Goal: Information Seeking & Learning: Learn about a topic

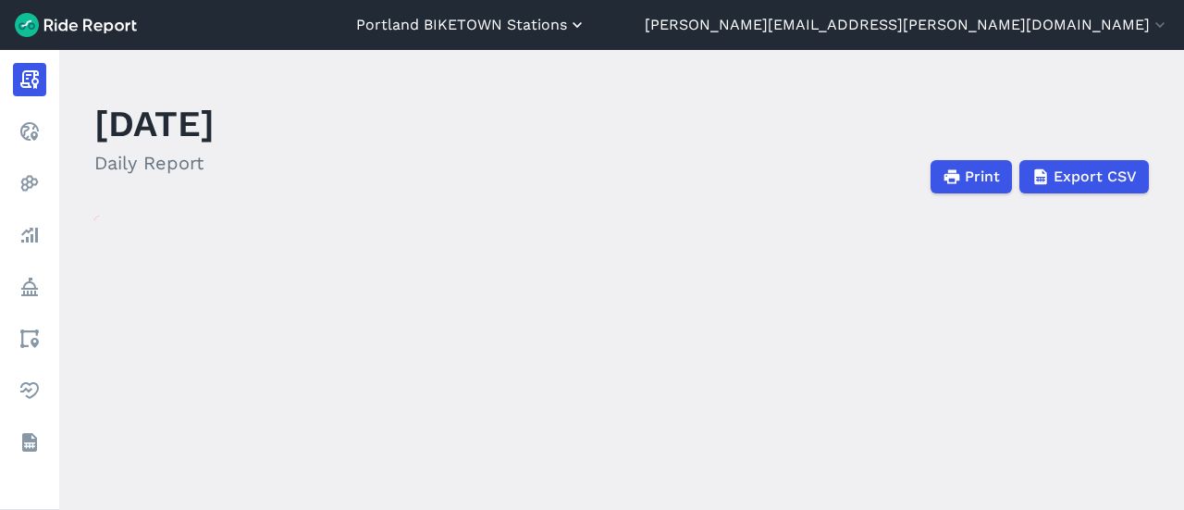
click at [586, 25] on button "Portland BIKETOWN Stations" at bounding box center [471, 25] width 230 height 22
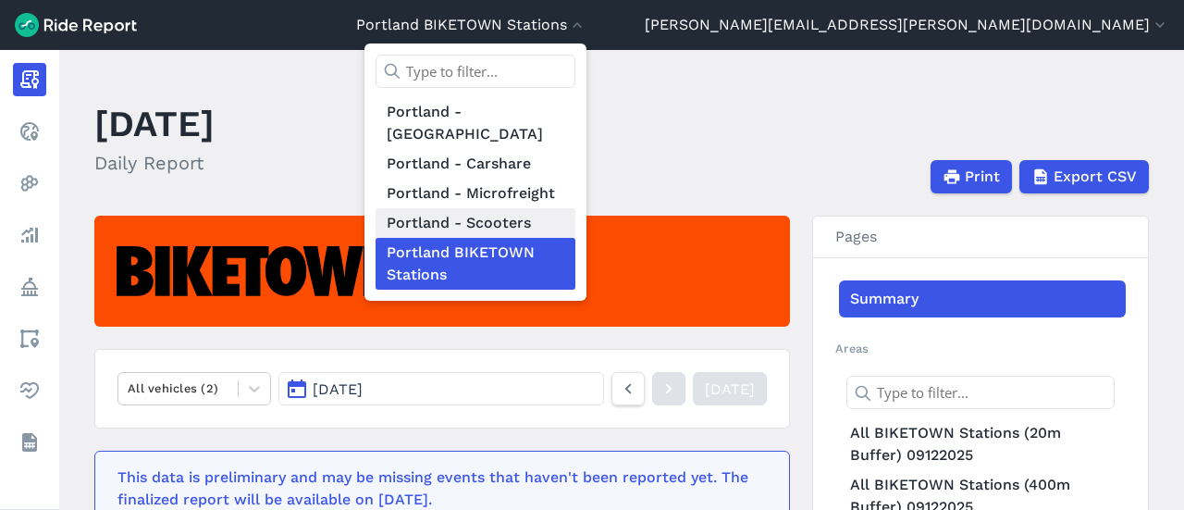
click at [575, 208] on link "Portland - Scooters" at bounding box center [475, 223] width 200 height 30
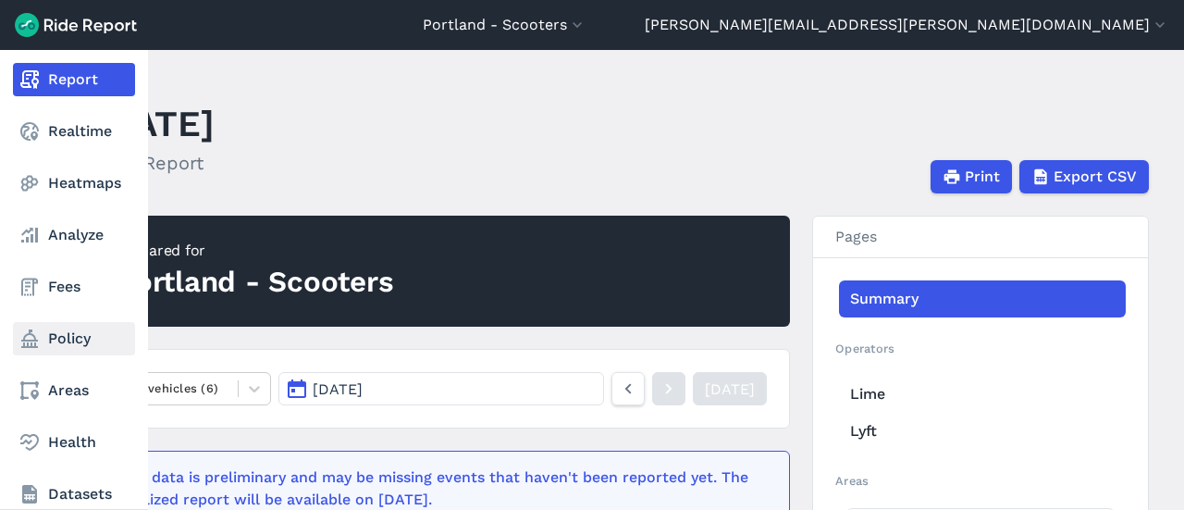
click at [77, 334] on link "Policy" at bounding box center [74, 338] width 122 height 33
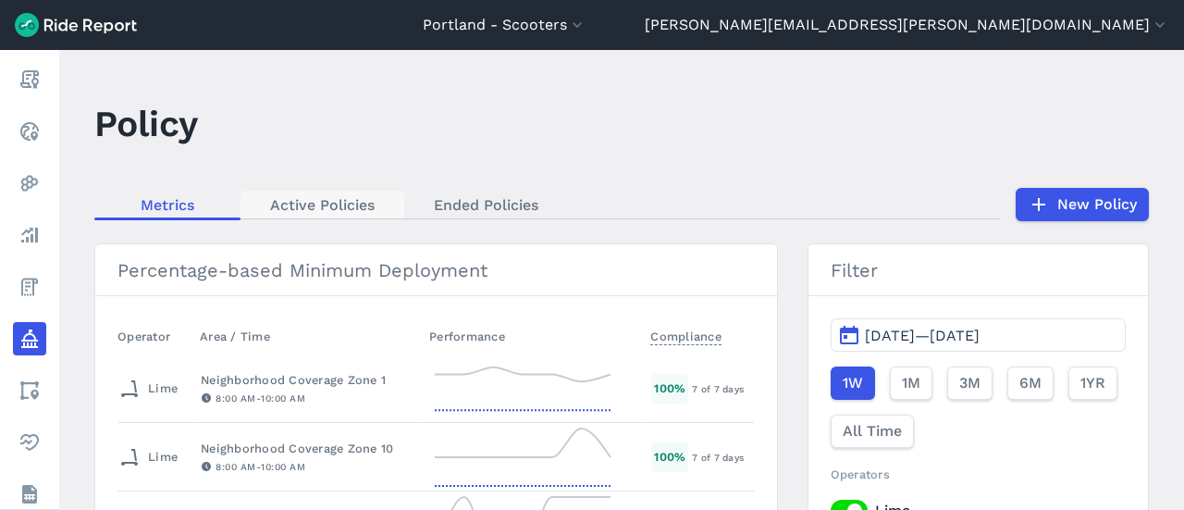
click at [305, 199] on link "Active Policies" at bounding box center [322, 205] width 164 height 28
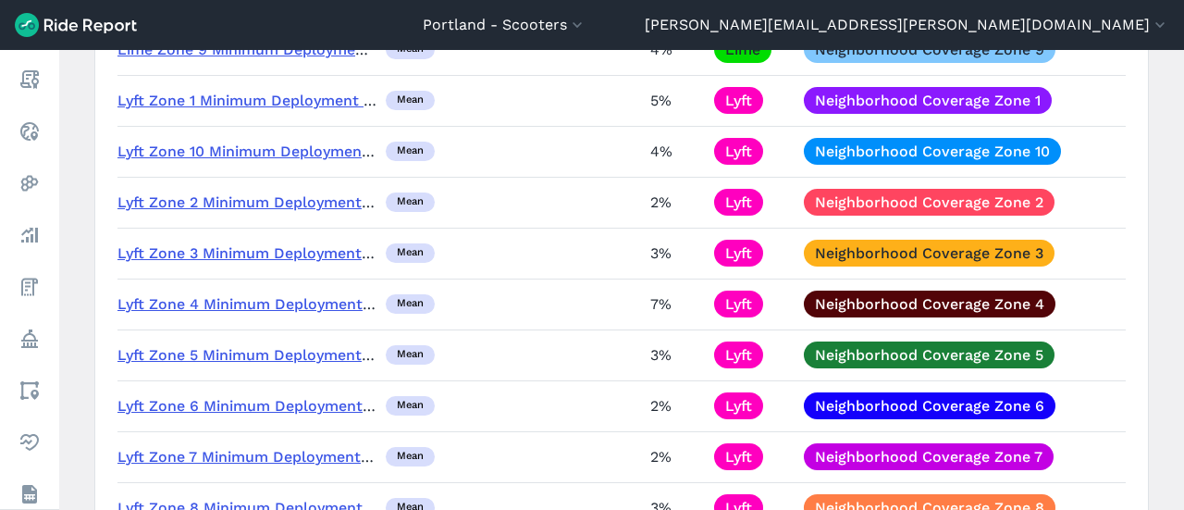
scroll to position [832, 0]
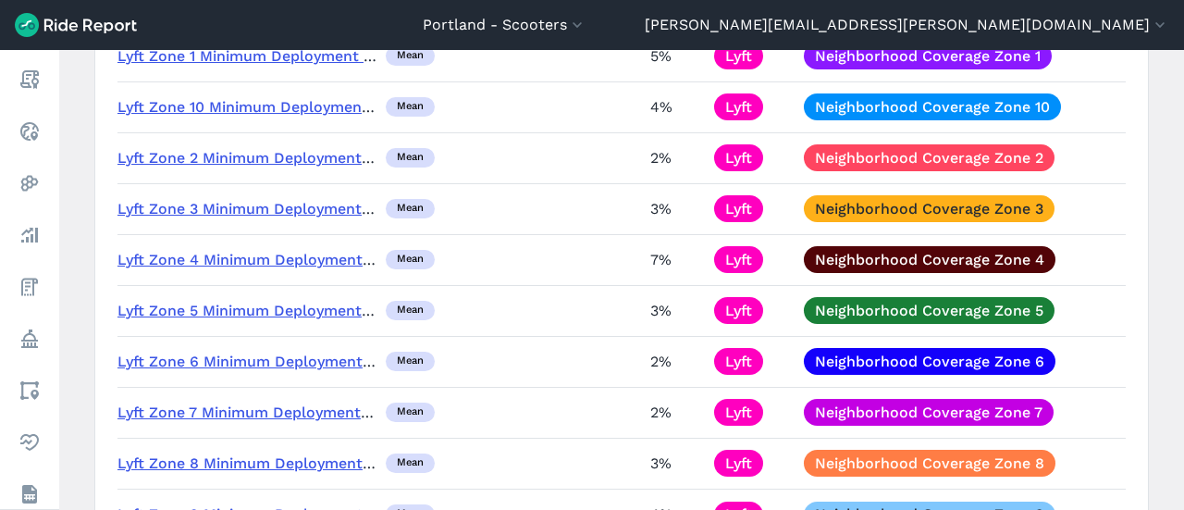
click at [258, 363] on link "Lyft Zone 6 Minimum Deployment Requirement" at bounding box center [288, 361] width 343 height 18
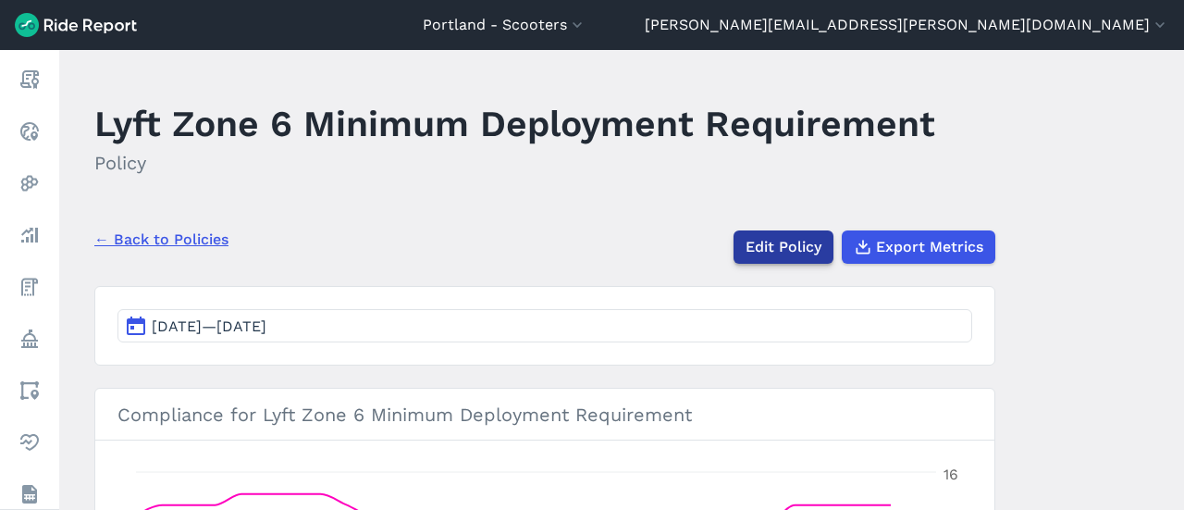
click at [801, 246] on link "Edit Policy" at bounding box center [783, 246] width 100 height 33
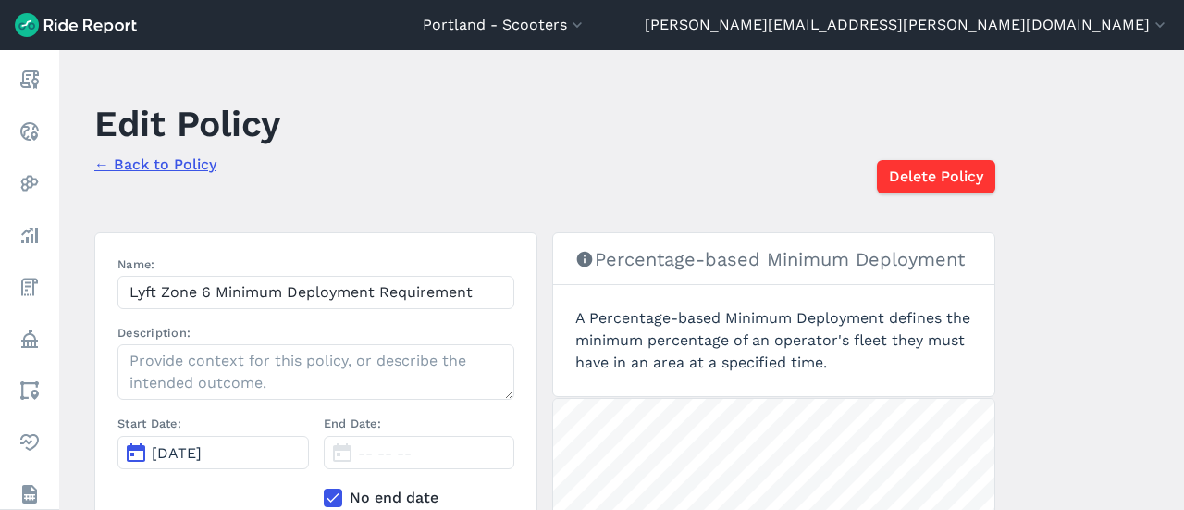
click at [581, 260] on icon at bounding box center [584, 259] width 18 height 18
click at [178, 168] on link "← Back to Policy" at bounding box center [155, 164] width 122 height 18
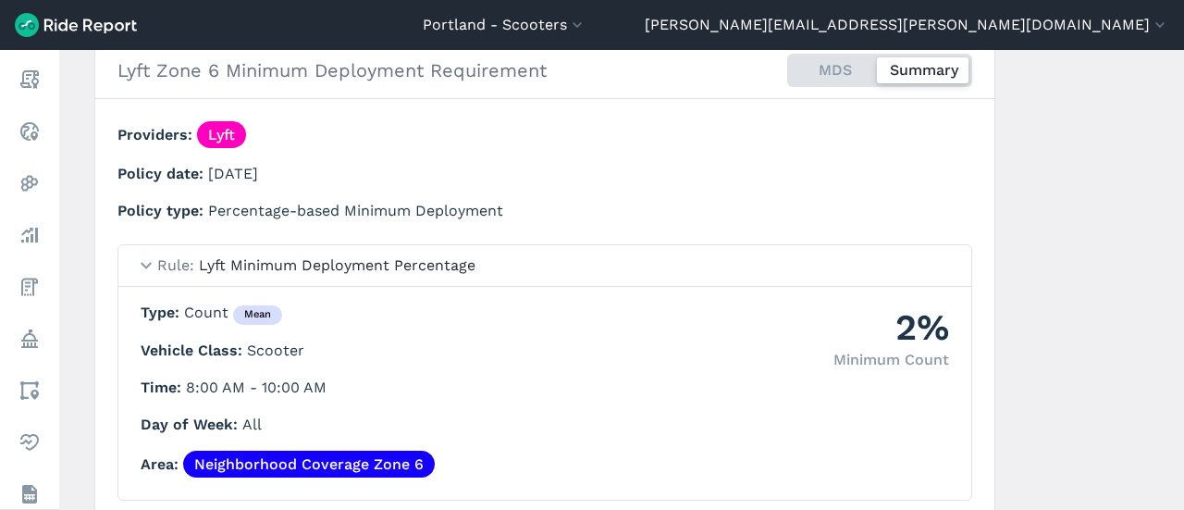
scroll to position [740, 0]
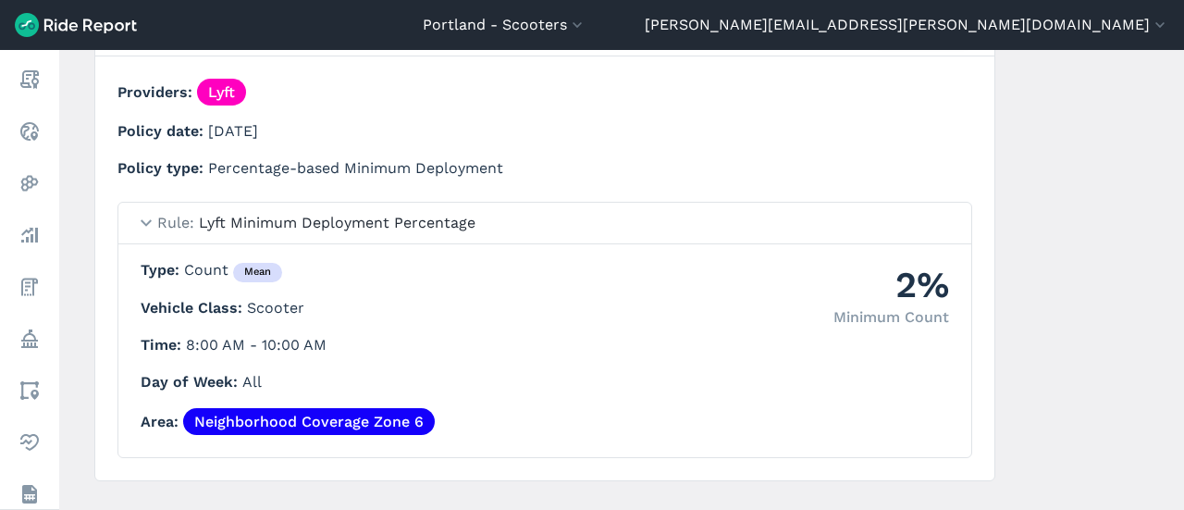
click at [146, 218] on summary "Rule Lyft Minimum Deployment Percentage" at bounding box center [544, 224] width 853 height 42
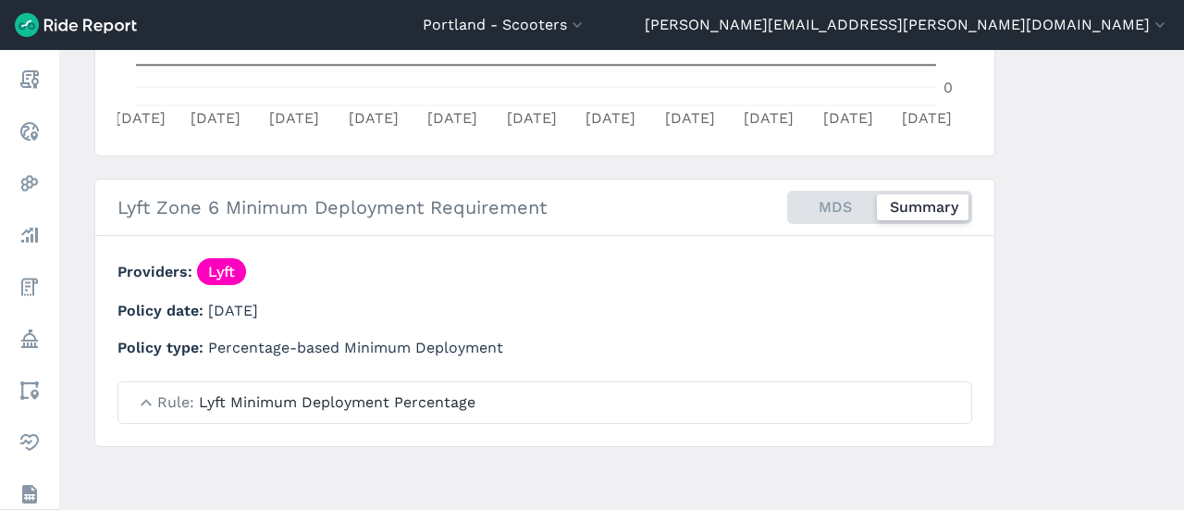
click at [150, 397] on summary "Rule Lyft Minimum Deployment Percentage" at bounding box center [544, 402] width 853 height 41
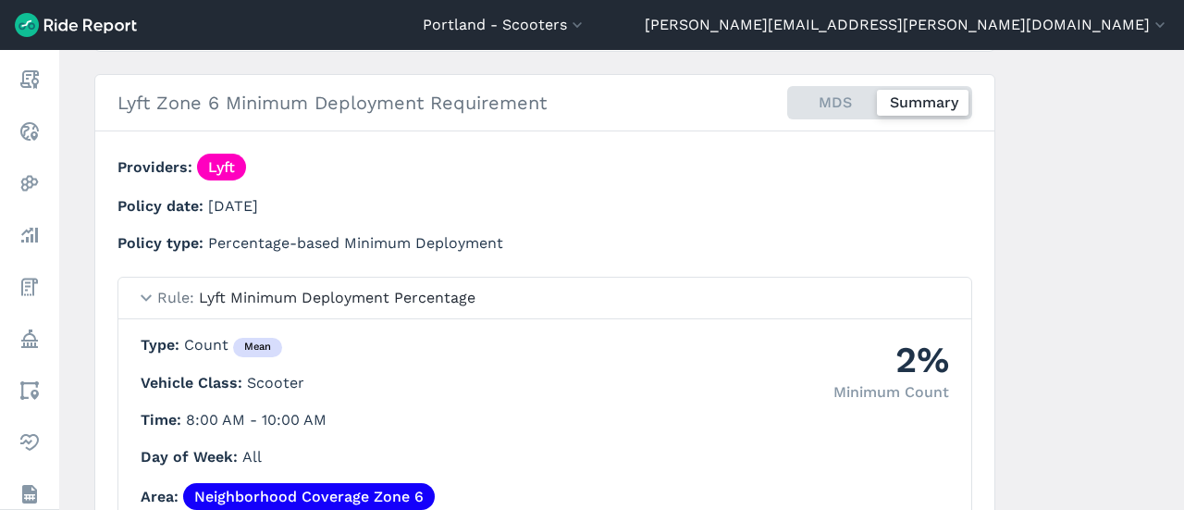
scroll to position [588, 0]
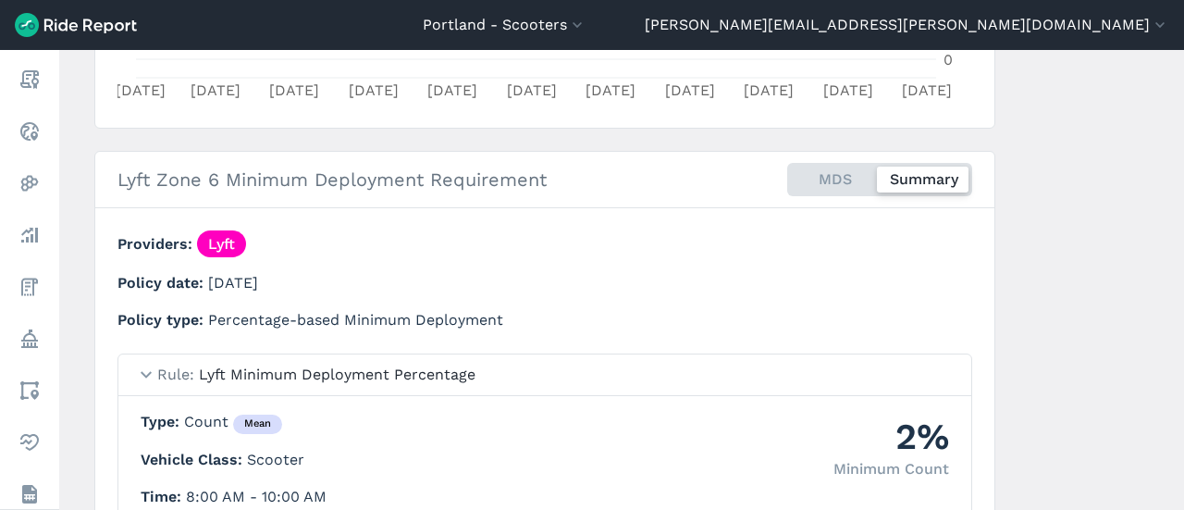
click at [845, 170] on div "MDS Summary" at bounding box center [879, 179] width 185 height 33
click at [787, 170] on input "MDS Summary" at bounding box center [787, 169] width 0 height 12
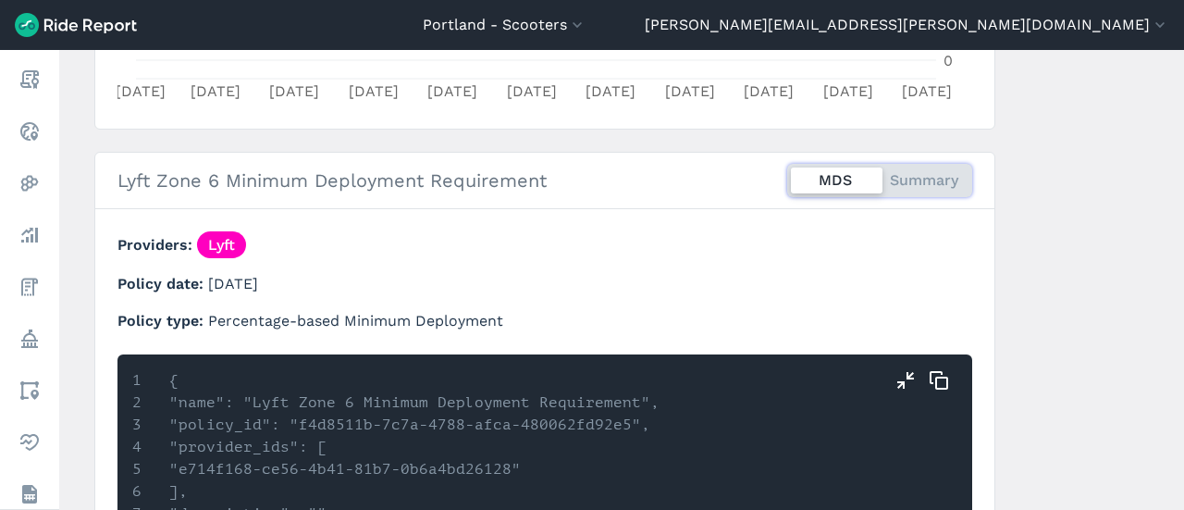
scroll to position [560, 0]
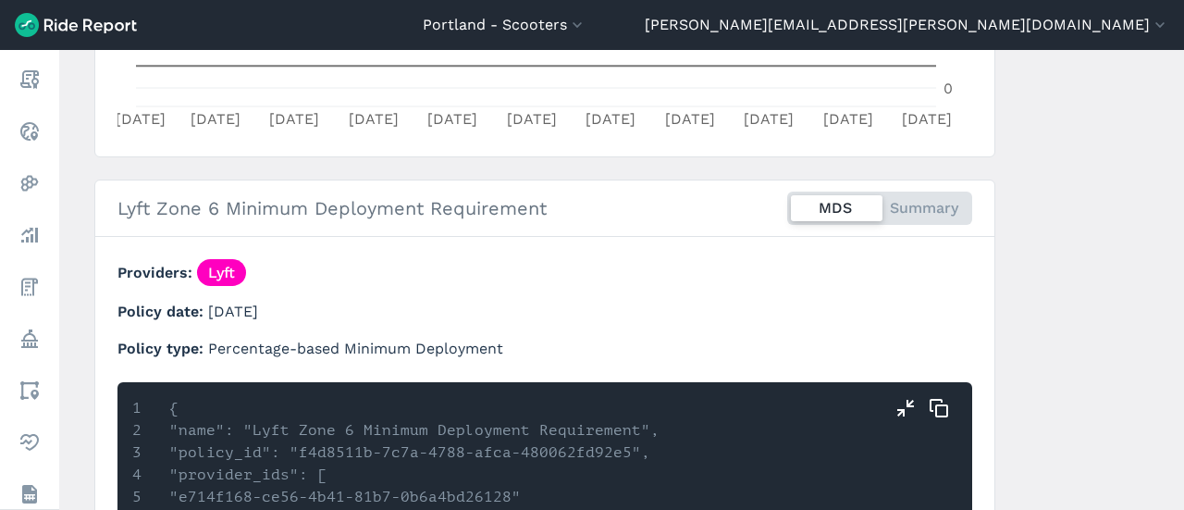
click at [938, 200] on div "MDS Summary" at bounding box center [879, 207] width 185 height 33
click at [787, 200] on input "MDS Summary" at bounding box center [787, 197] width 0 height 12
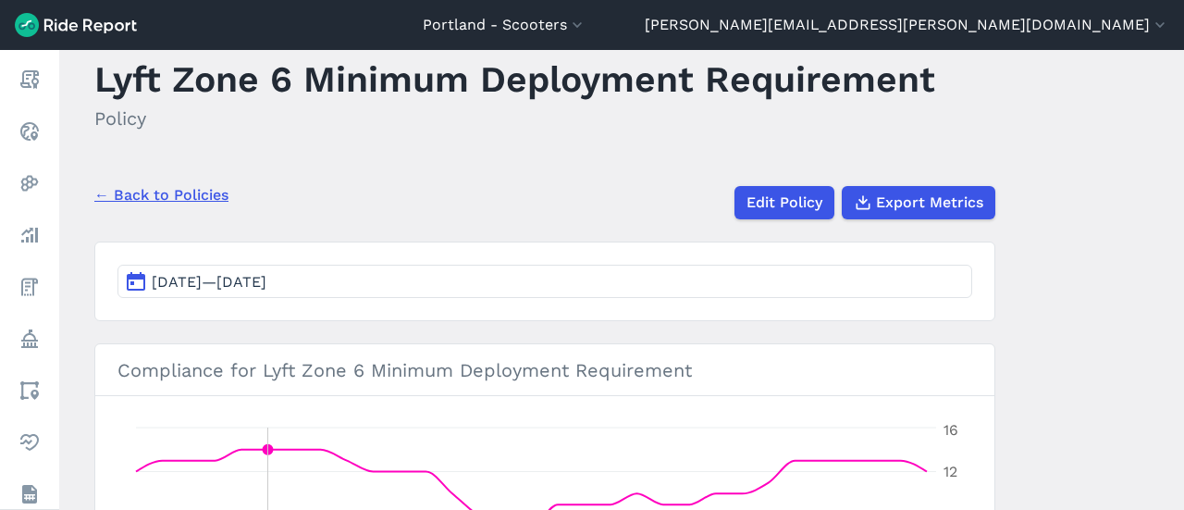
scroll to position [0, 0]
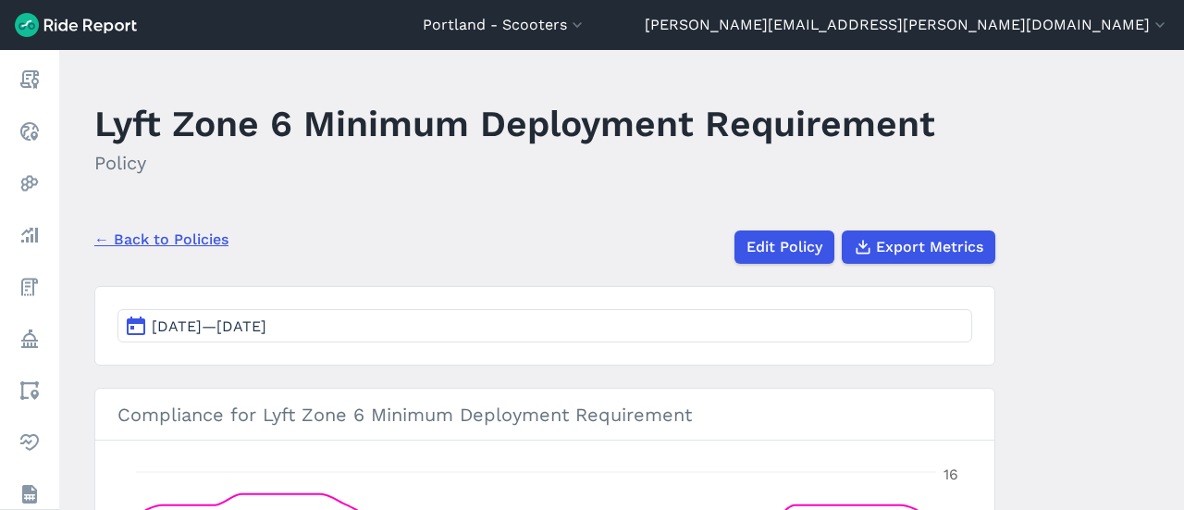
click at [176, 234] on link "← Back to Policies" at bounding box center [161, 239] width 134 height 22
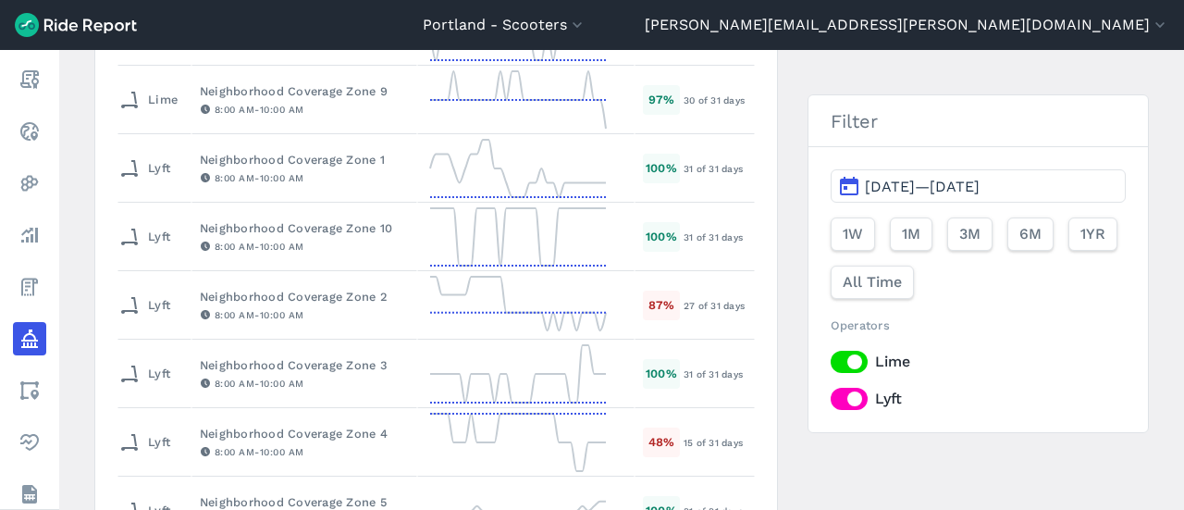
scroll to position [925, 0]
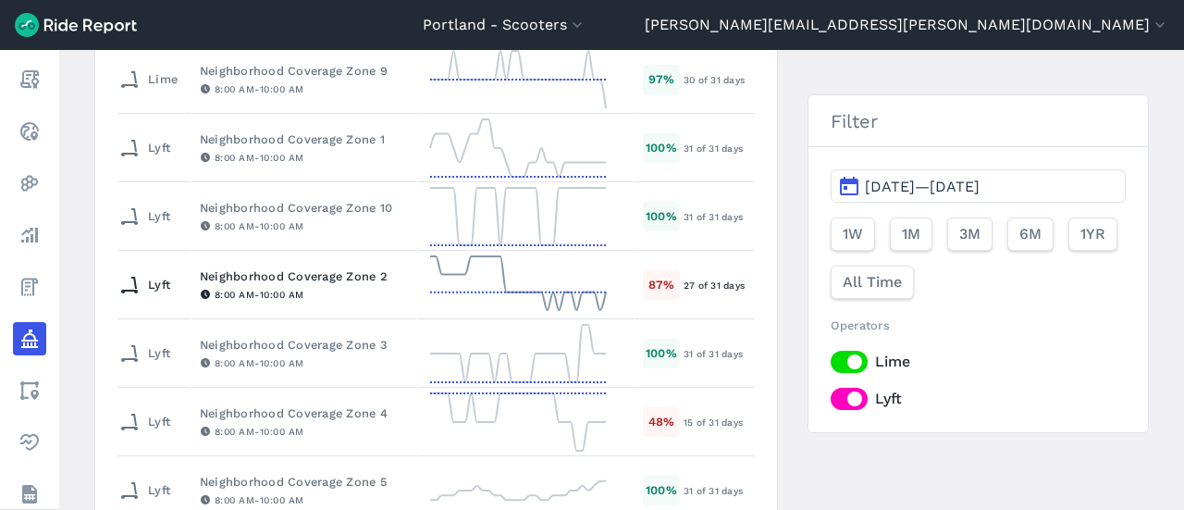
click at [329, 271] on div "Neighborhood Coverage Zone 2" at bounding box center [304, 276] width 209 height 18
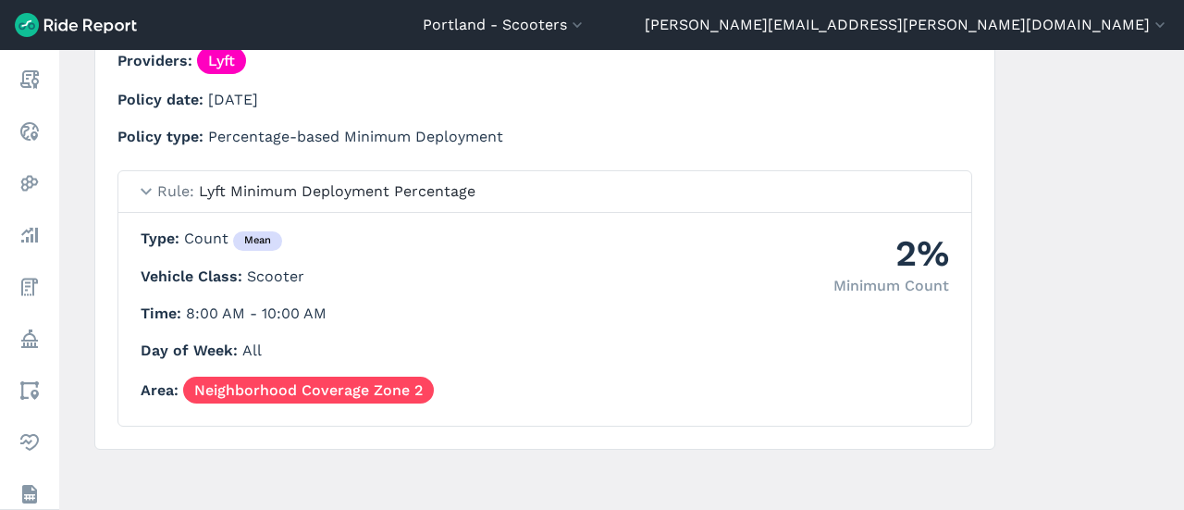
scroll to position [773, 0]
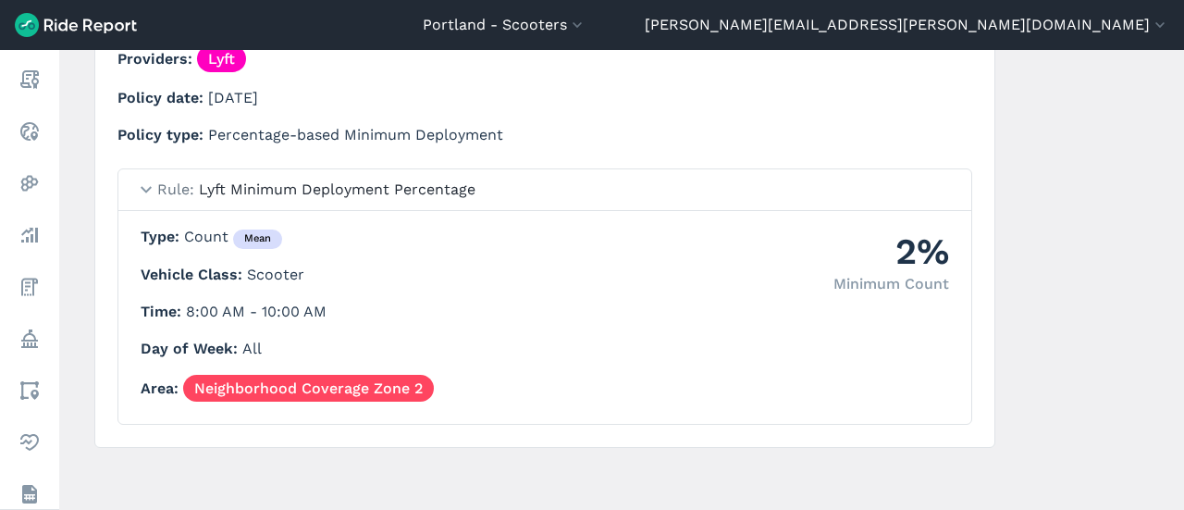
click at [142, 181] on summary "Rule Lyft Minimum Deployment Percentage" at bounding box center [544, 190] width 853 height 42
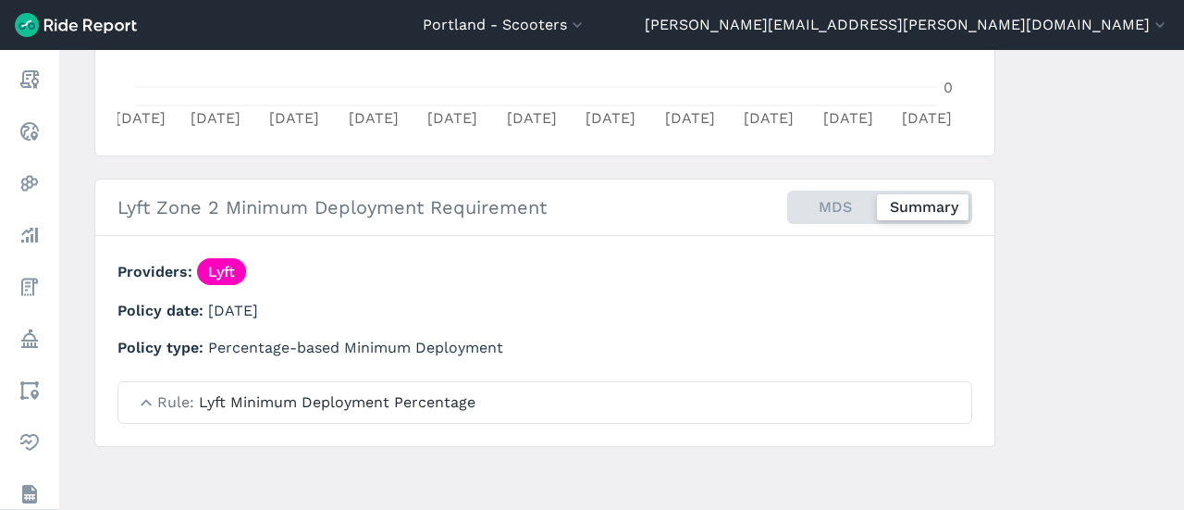
click at [145, 399] on summary "Rule Lyft Minimum Deployment Percentage" at bounding box center [544, 402] width 853 height 41
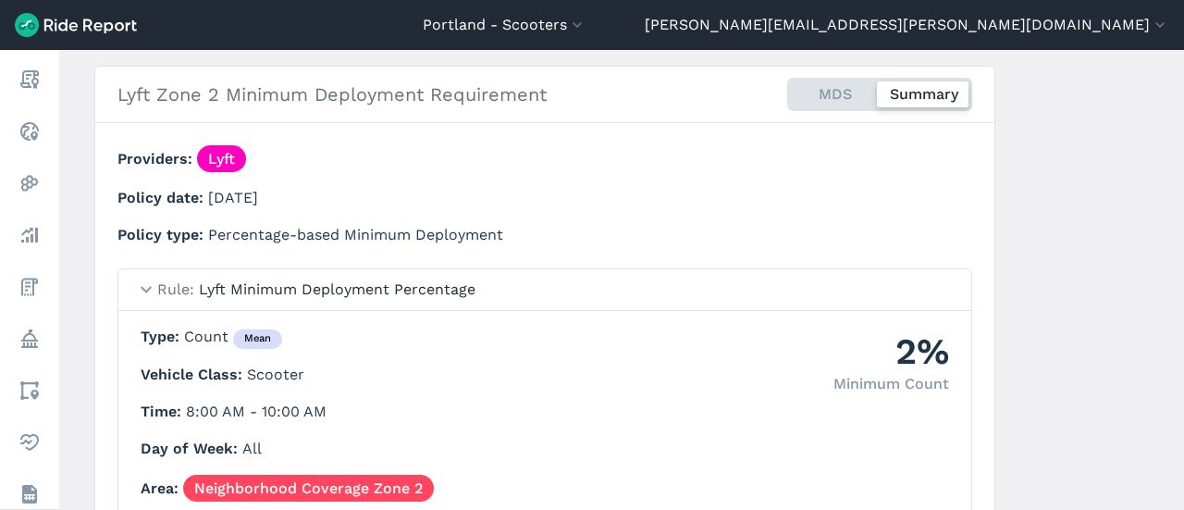
scroll to position [588, 0]
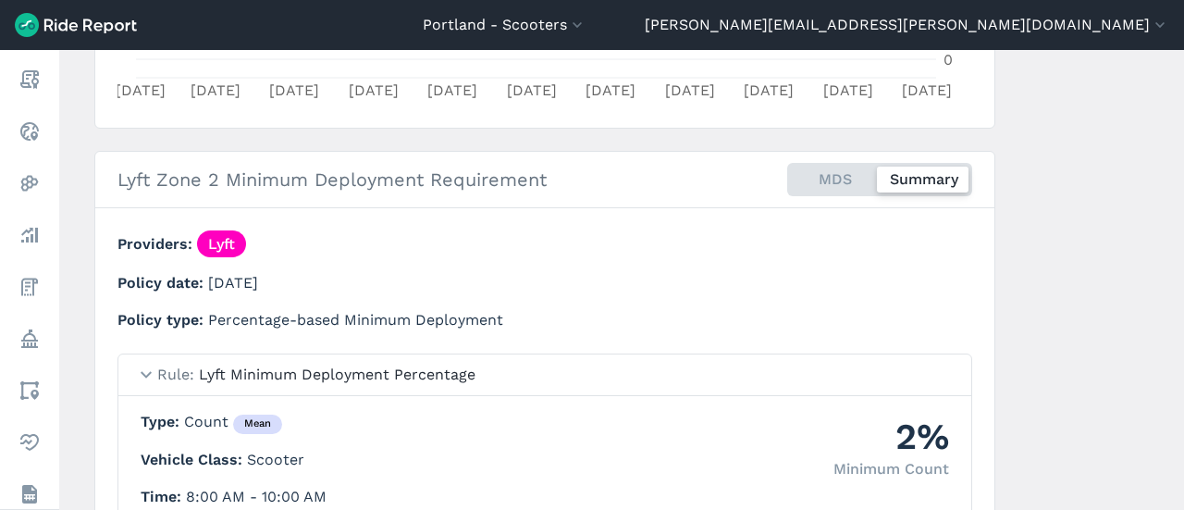
click at [832, 179] on div "MDS Summary" at bounding box center [879, 179] width 185 height 33
click at [787, 175] on input "MDS Summary" at bounding box center [787, 169] width 0 height 12
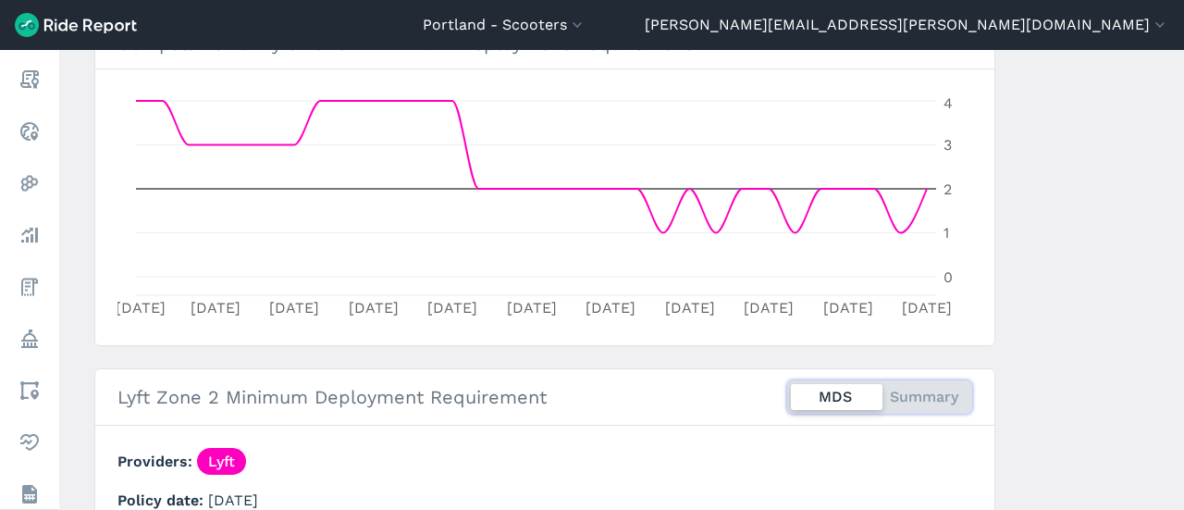
scroll to position [375, 0]
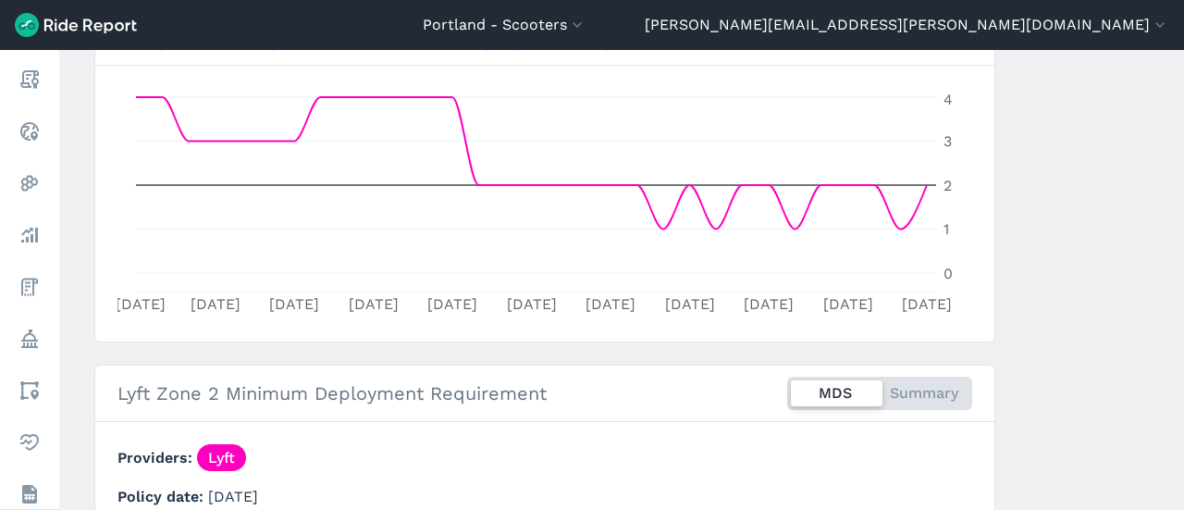
click at [929, 387] on div "MDS Summary" at bounding box center [879, 392] width 185 height 33
click at [787, 387] on input "MDS Summary" at bounding box center [787, 382] width 0 height 12
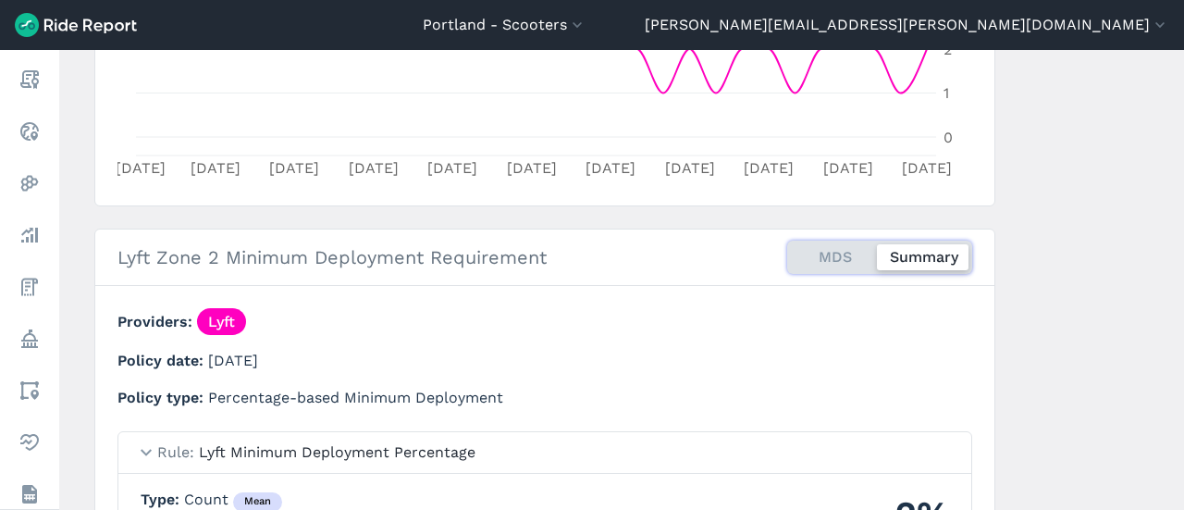
scroll to position [744, 0]
